Goal: Task Accomplishment & Management: Use online tool/utility

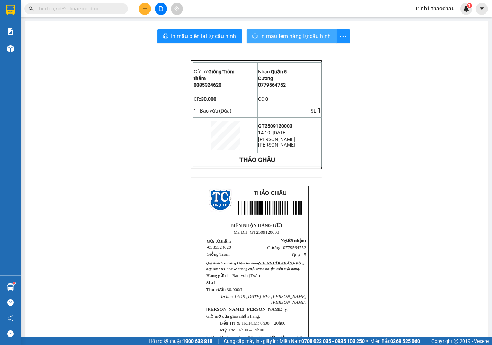
click at [295, 39] on span "In mẫu tem hàng tự cấu hình" at bounding box center [296, 36] width 71 height 9
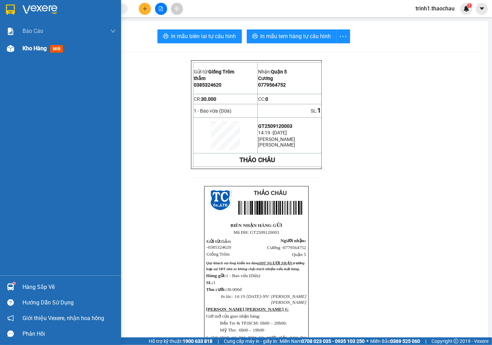
click at [35, 51] on span "Kho hàng" at bounding box center [34, 48] width 24 height 7
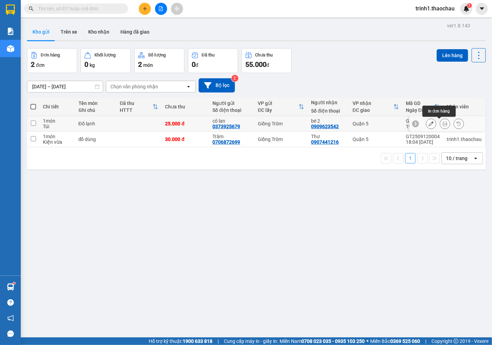
click at [440, 121] on button at bounding box center [445, 124] width 10 height 12
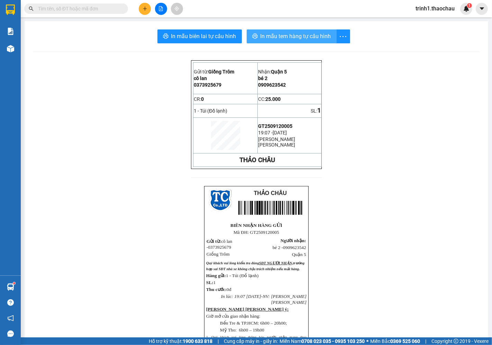
click at [291, 33] on span "In mẫu tem hàng tự cấu hình" at bounding box center [296, 36] width 71 height 9
click at [251, 211] on rect at bounding box center [252, 208] width 2 height 14
